Goal: Communication & Community: Answer question/provide support

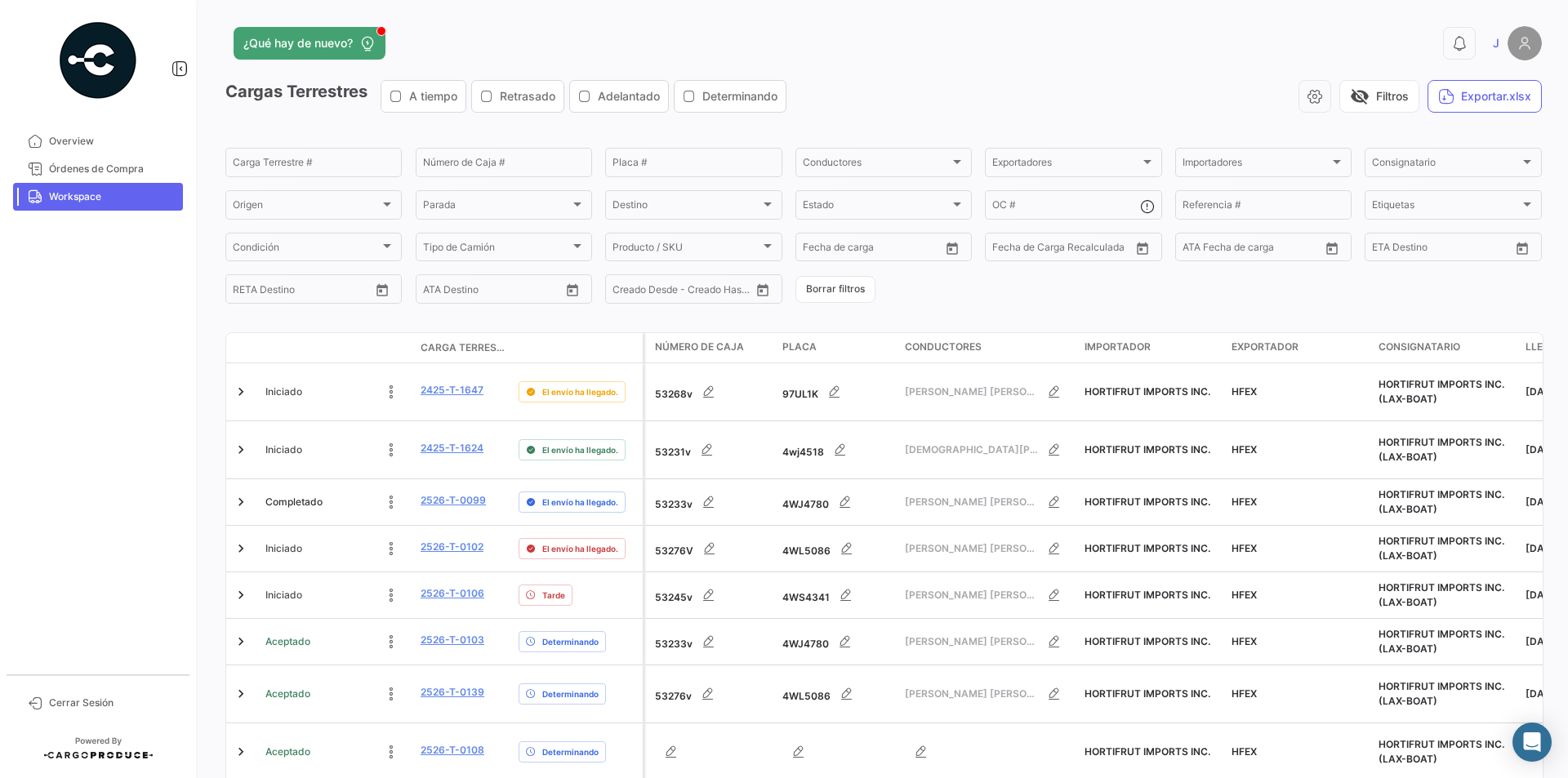
scroll to position [379, 0]
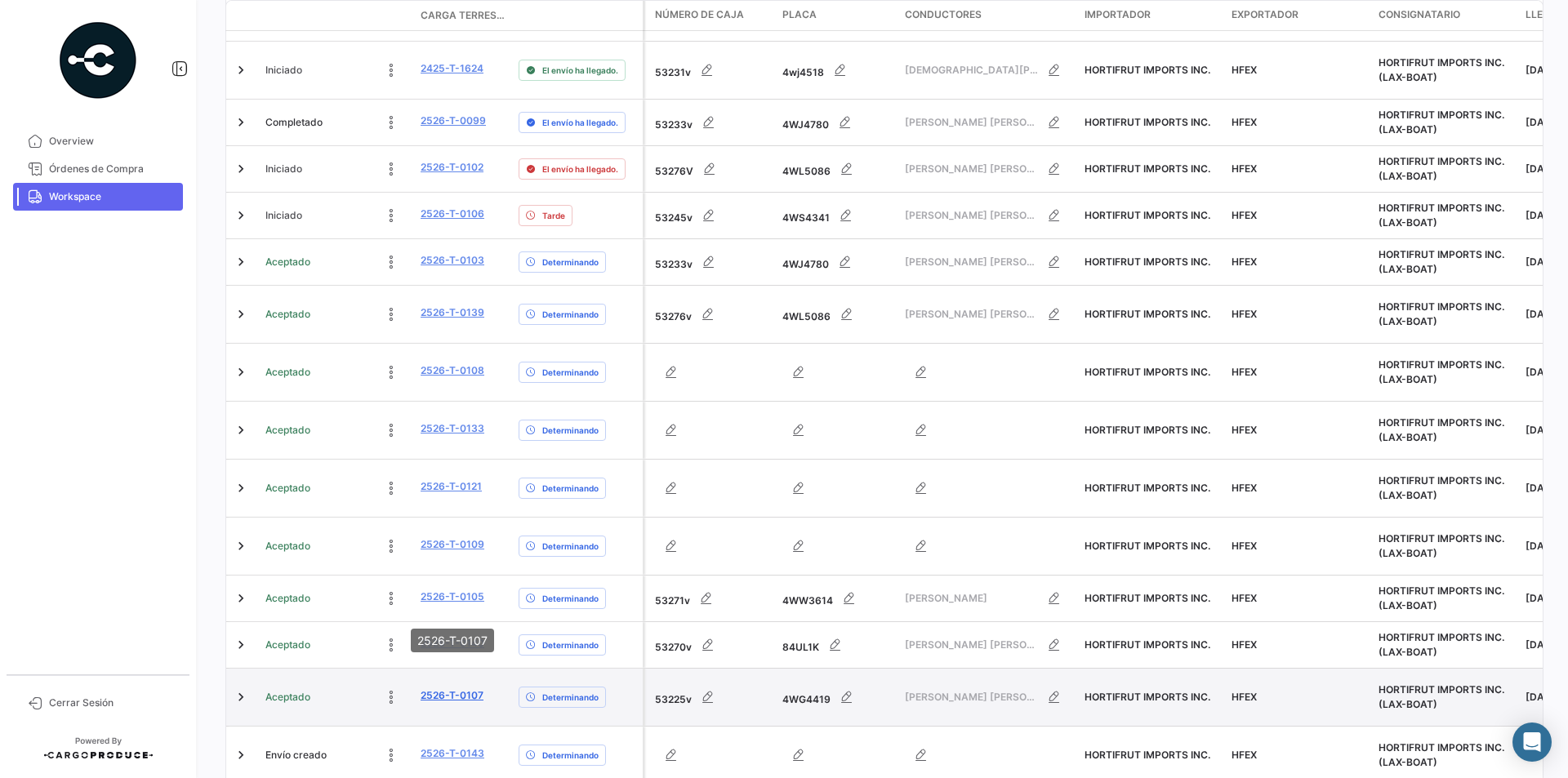
click at [451, 689] on link "2526-T-0107" at bounding box center [452, 696] width 63 height 15
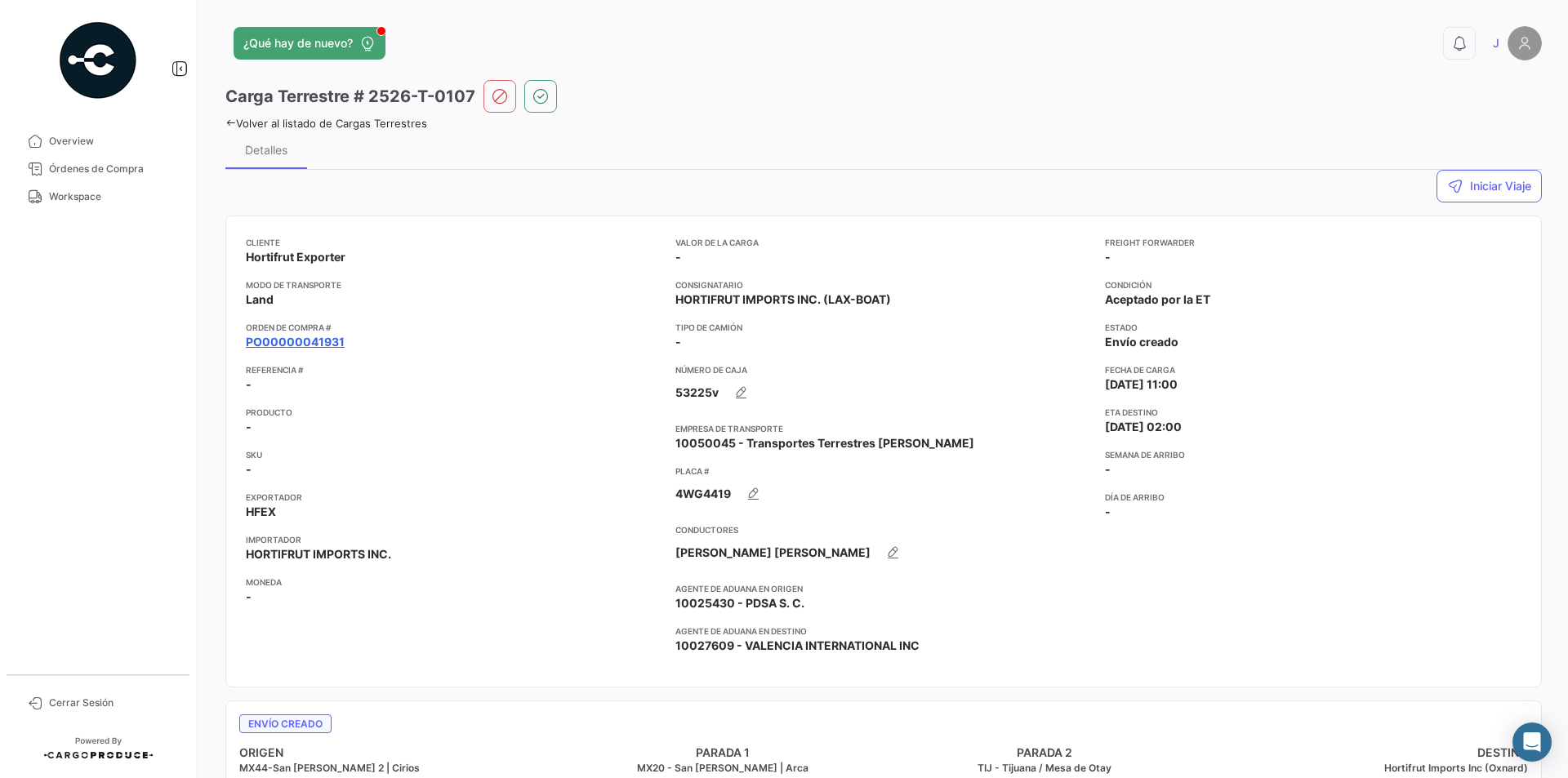
click at [287, 345] on link "PO00000041931" at bounding box center [295, 343] width 99 height 17
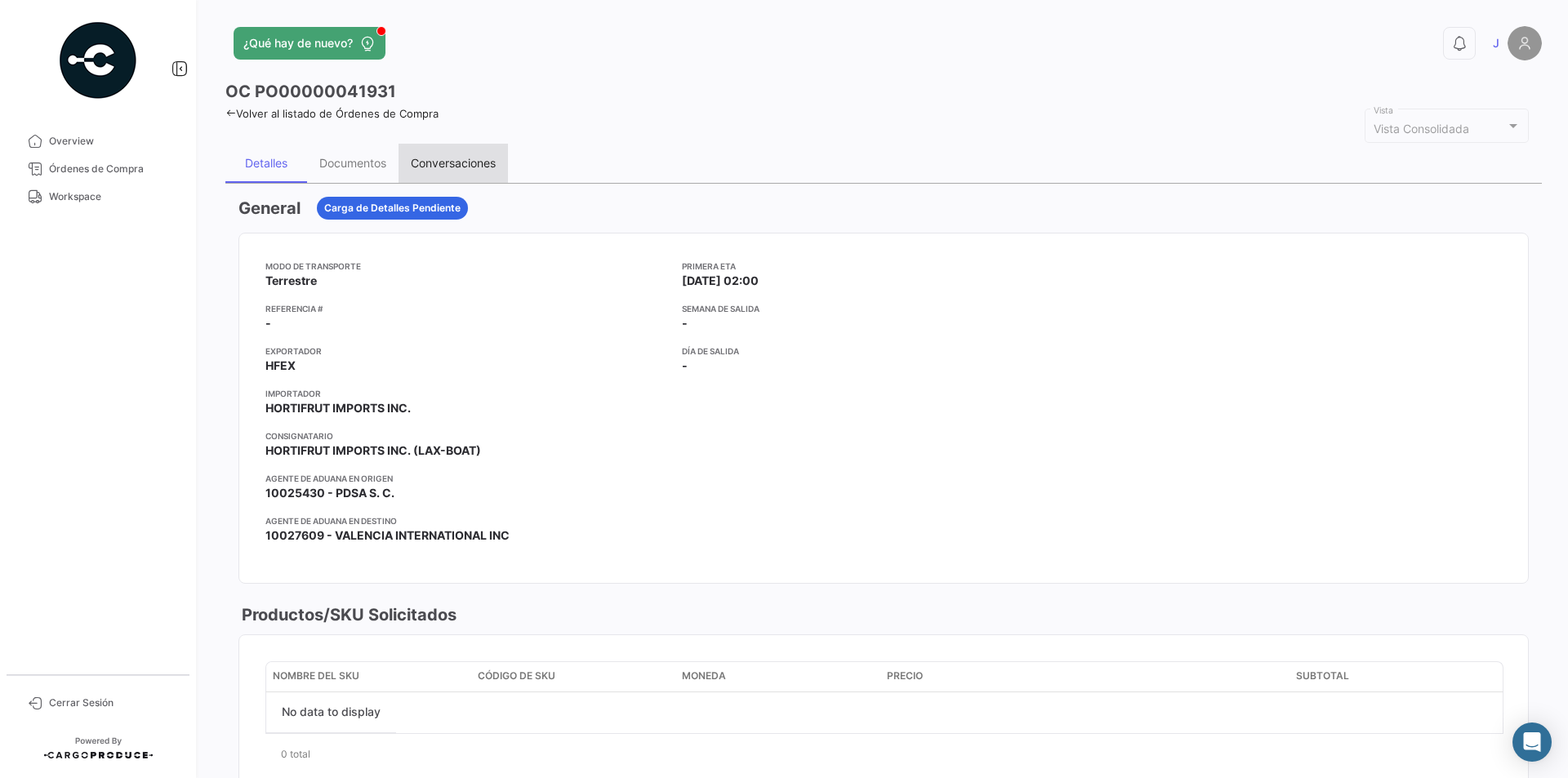
click at [475, 162] on div "Conversaciones" at bounding box center [453, 162] width 85 height 14
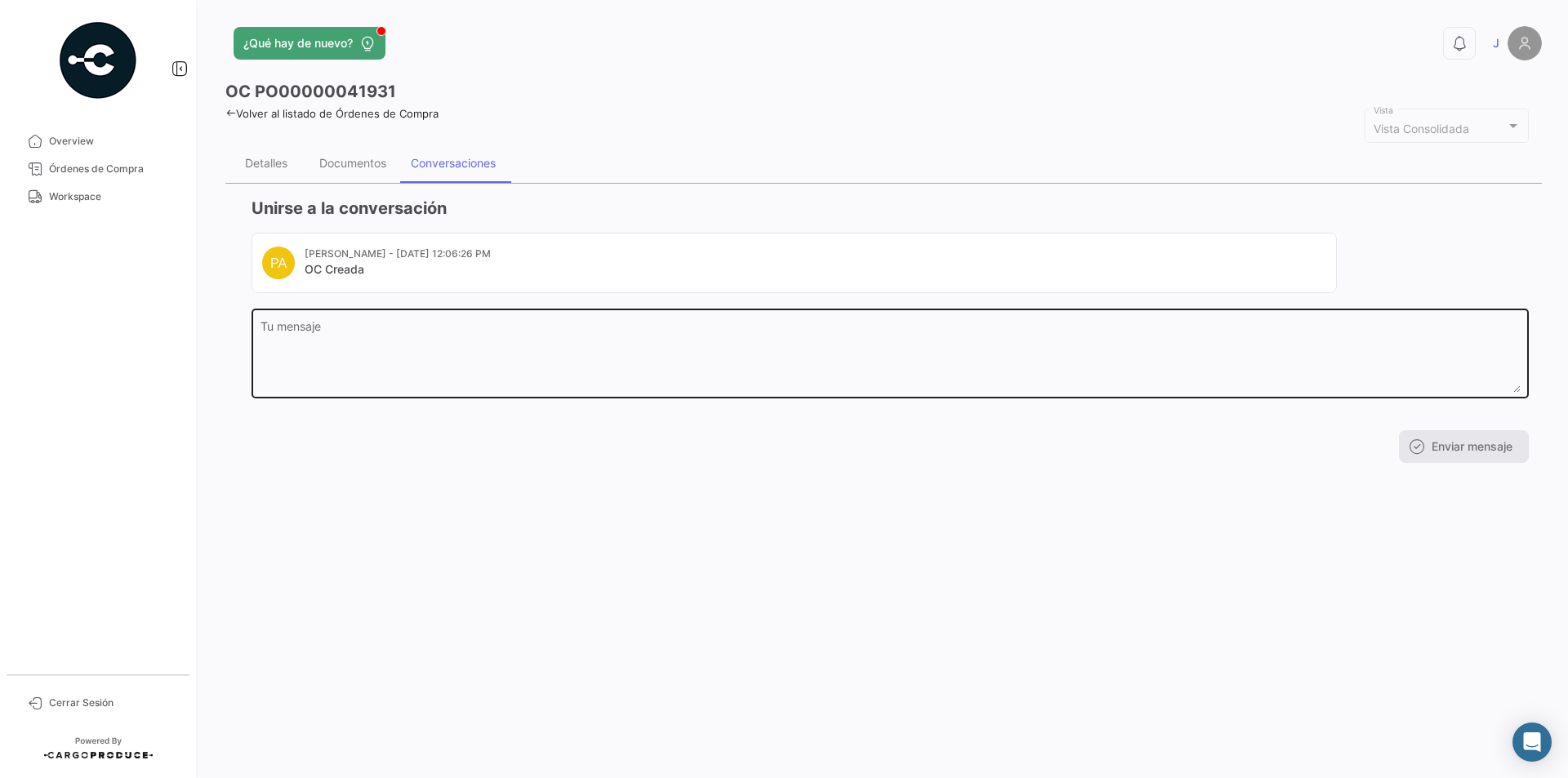
click at [346, 339] on textarea "Tu mensaje" at bounding box center [890, 357] width 1260 height 72
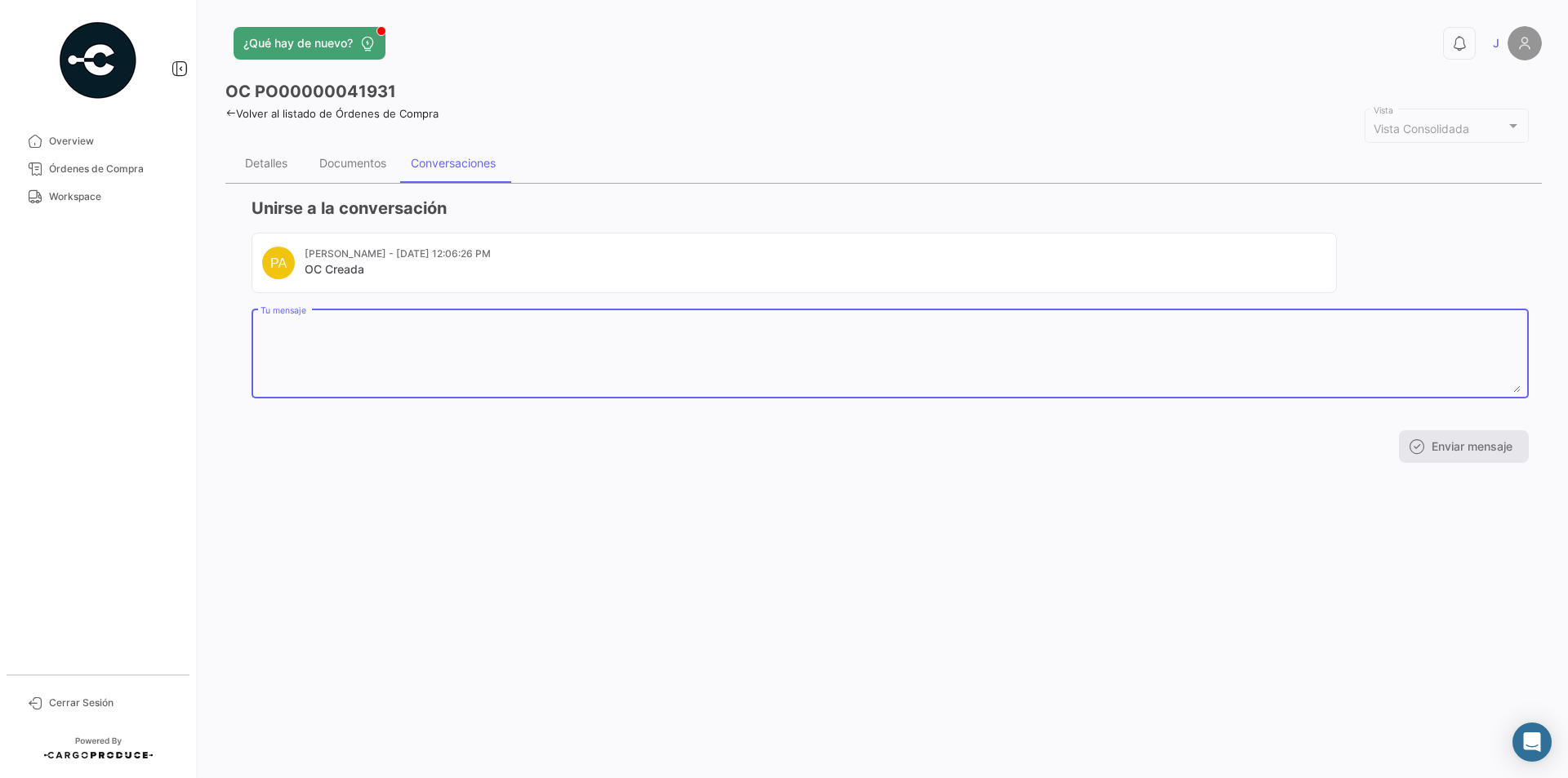
paste textarea "NOMBRE [PERSON_NAME] [PERSON_NAME] APELLIDO [PERSON_NAME] FECHA DE [DEMOGRAPHIC…"
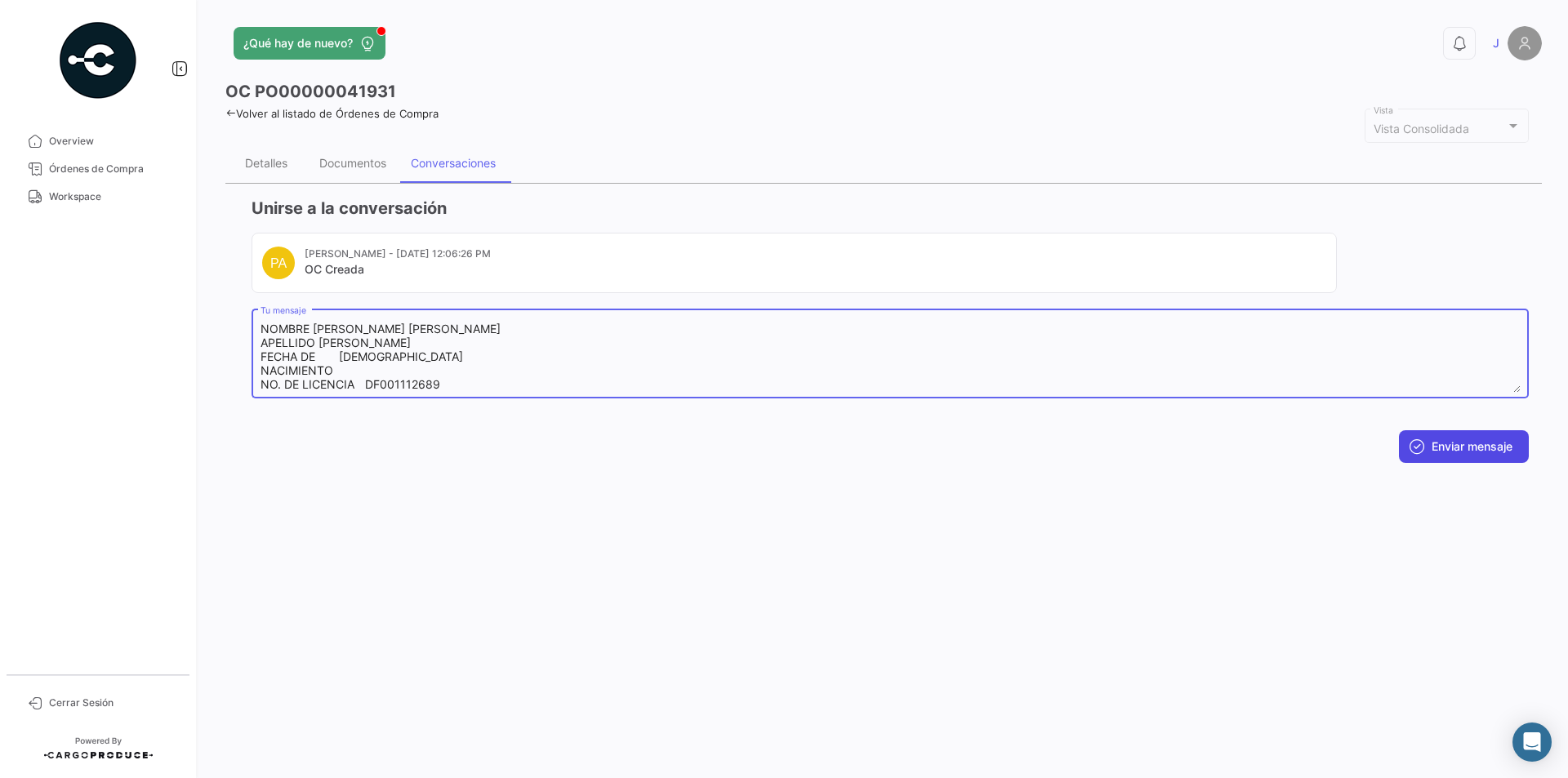
type textarea "NOMBRE [PERSON_NAME] [PERSON_NAME] APELLIDO [PERSON_NAME] FECHA DE [DEMOGRAPHIC…"
click at [1488, 448] on button "Enviar mensaje" at bounding box center [1463, 446] width 130 height 32
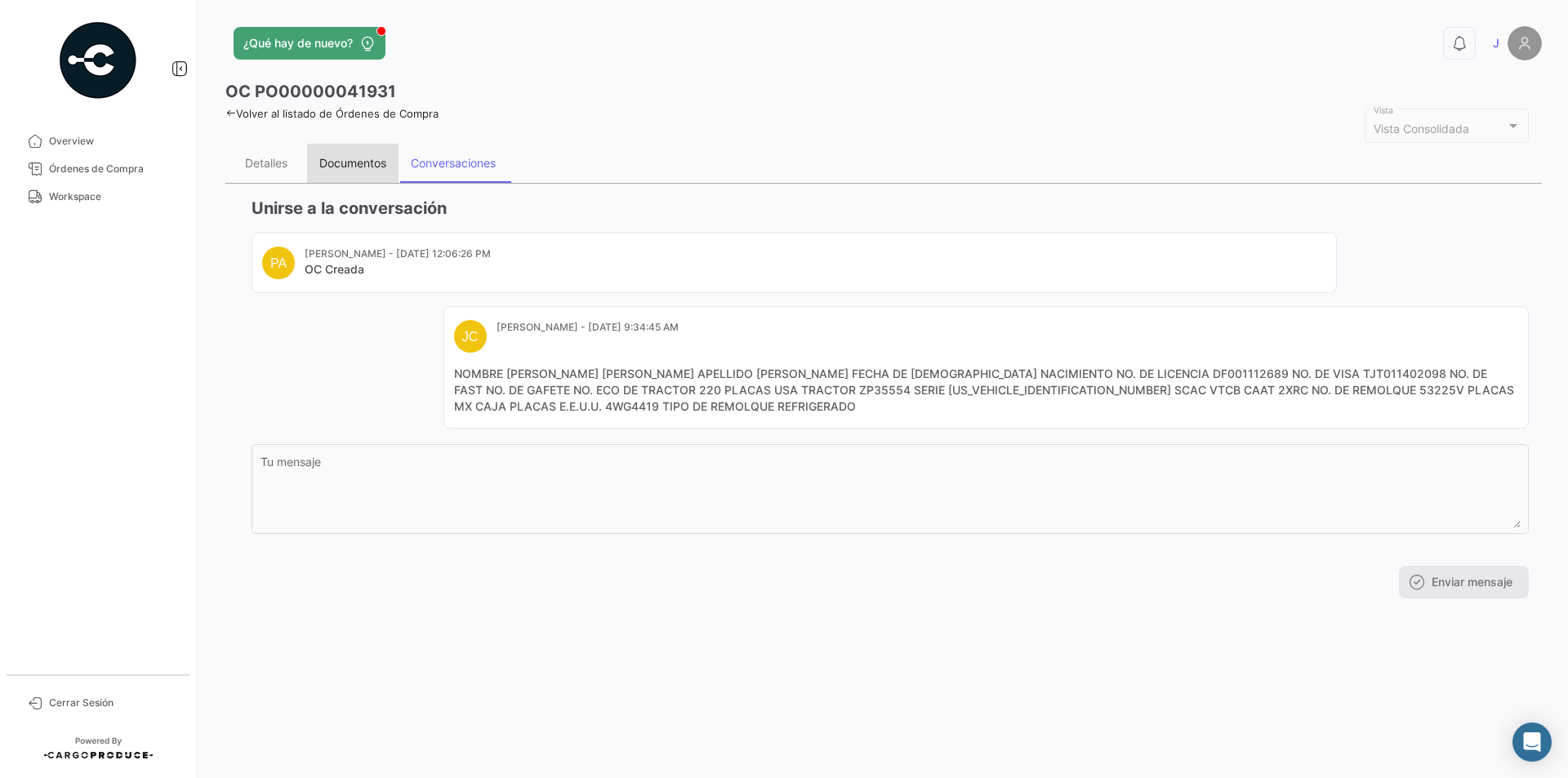
click at [365, 166] on div "Documentos" at bounding box center [353, 162] width 67 height 14
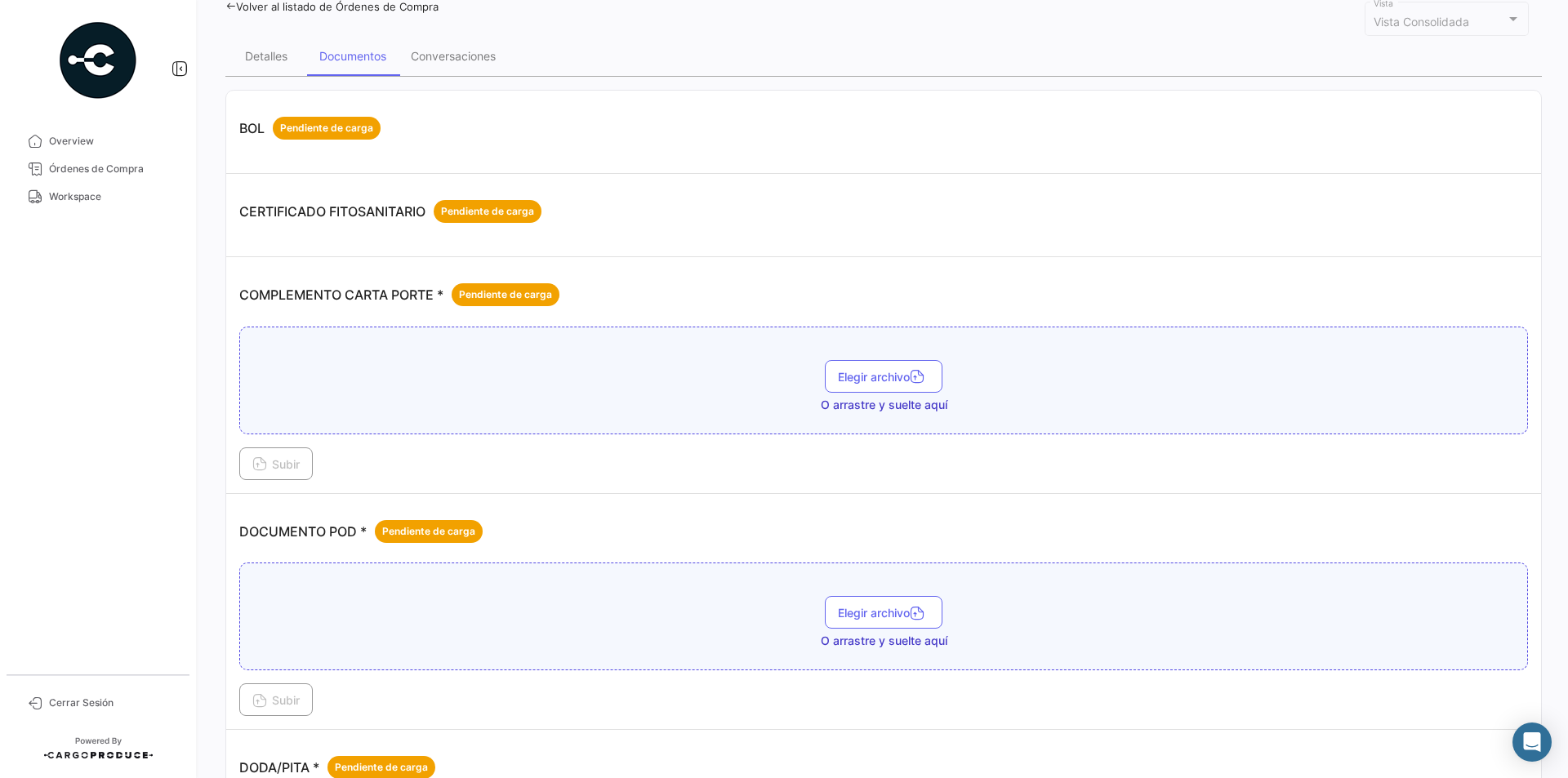
scroll to position [163, 0]
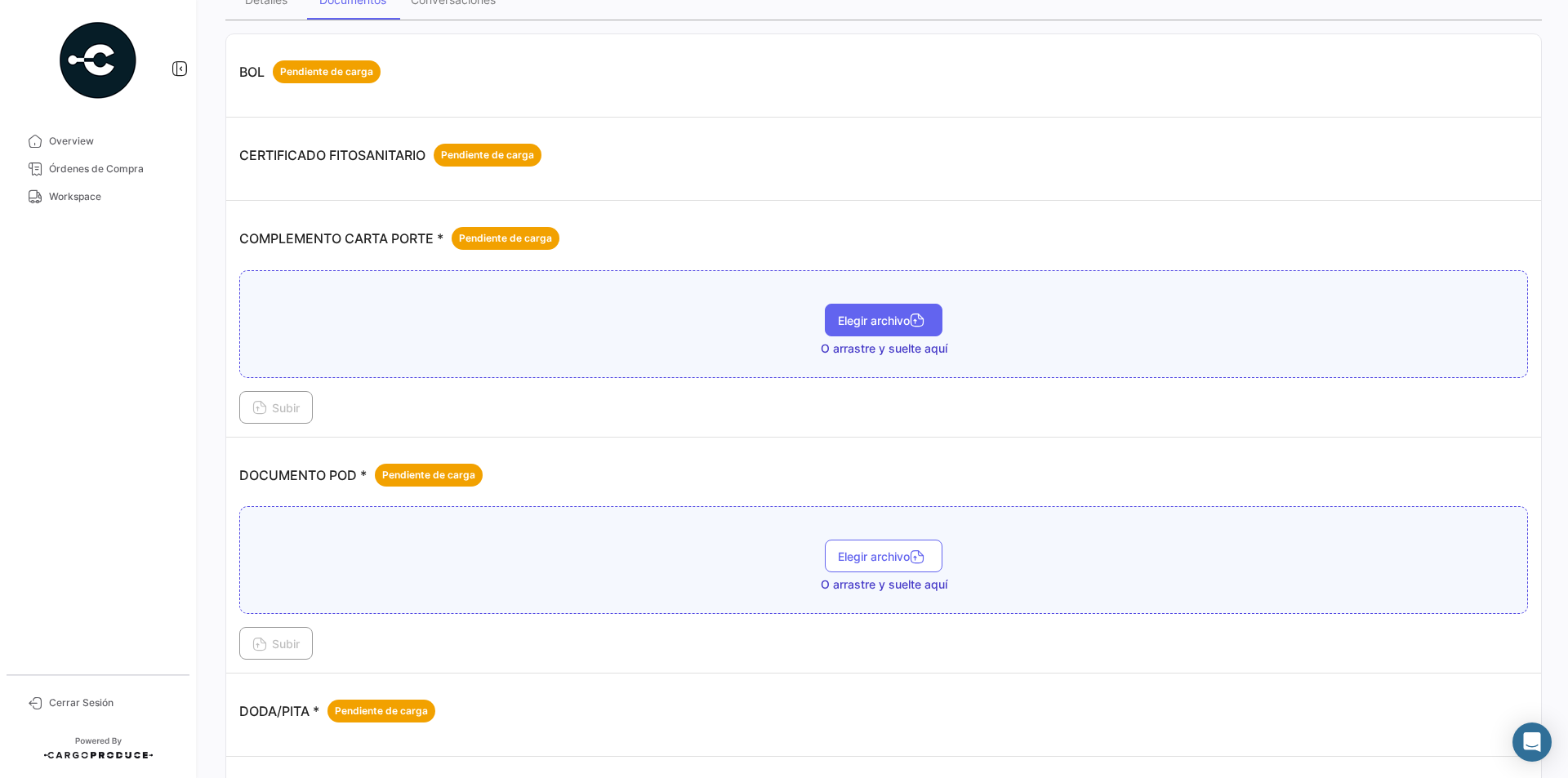
click at [852, 324] on span "Elegir archivo" at bounding box center [883, 320] width 91 height 14
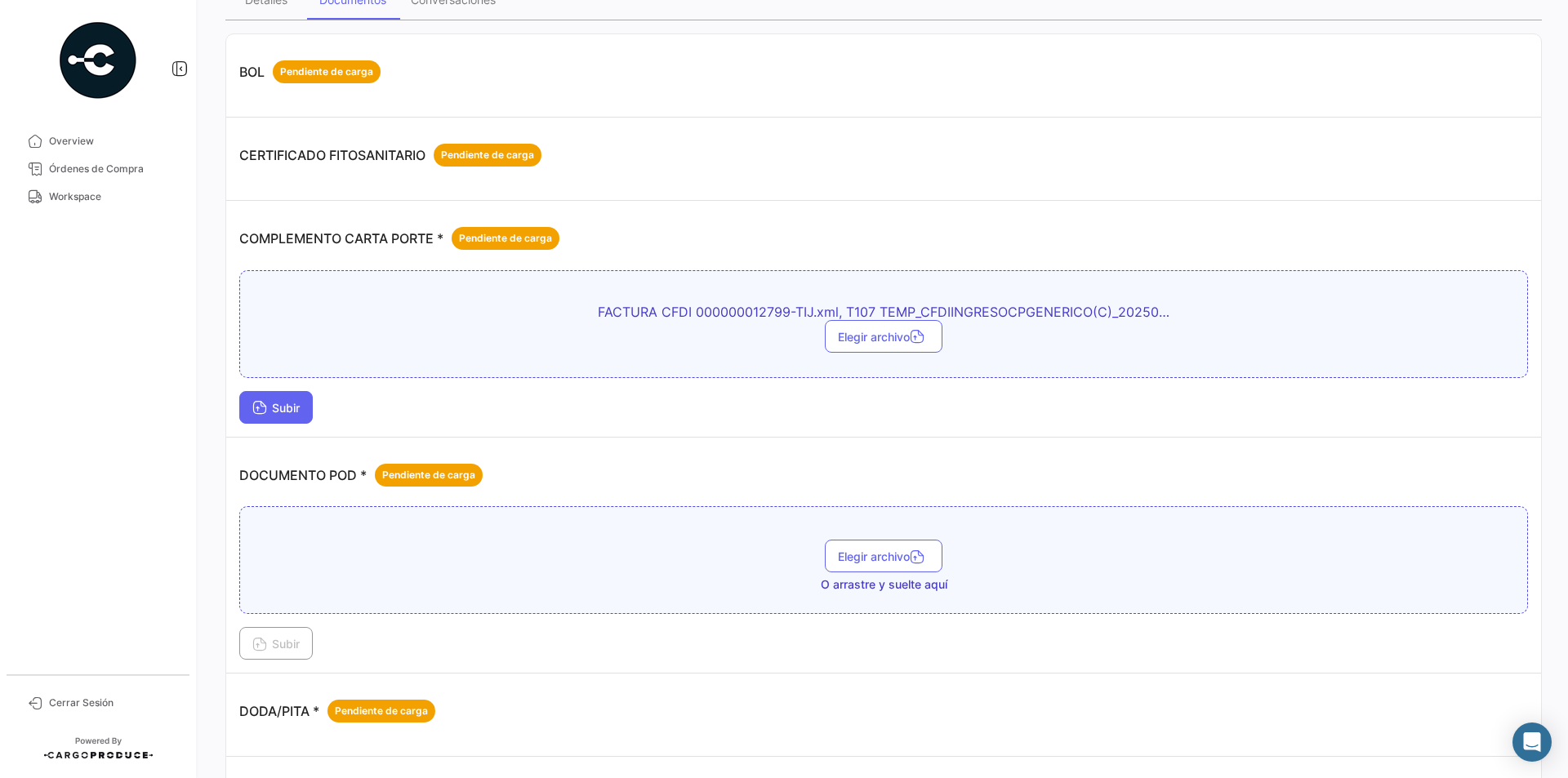
click at [278, 410] on span "Subir" at bounding box center [275, 407] width 47 height 14
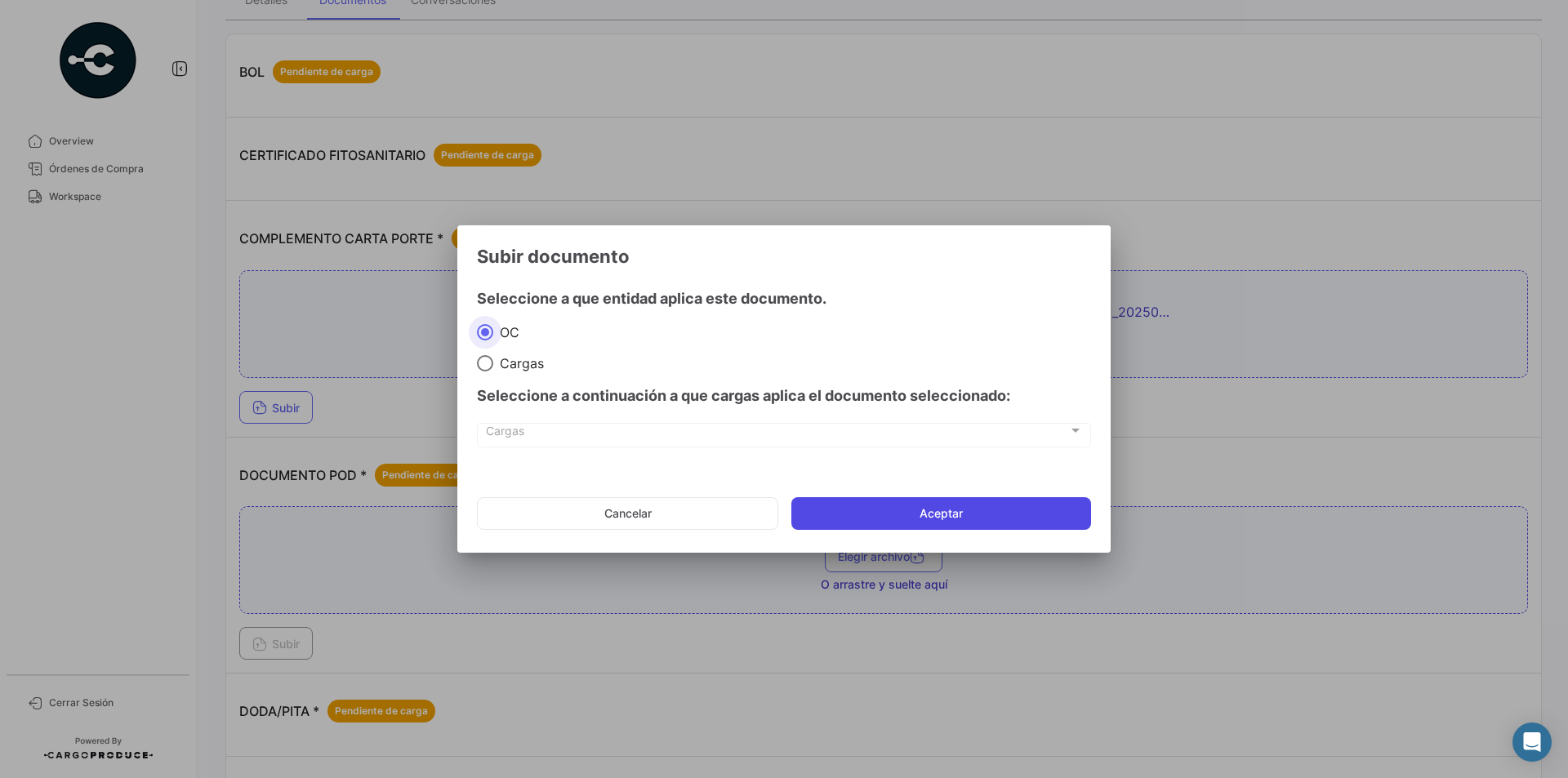
click at [821, 515] on button "Aceptar" at bounding box center [940, 513] width 299 height 32
